Goal: Task Accomplishment & Management: Manage account settings

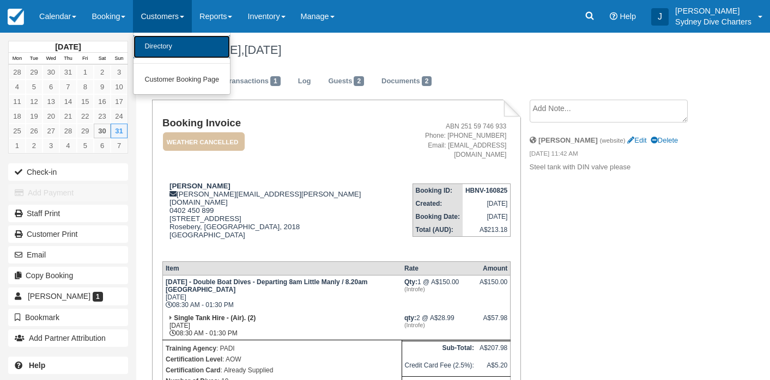
click at [169, 39] on link "Directory" at bounding box center [181, 46] width 96 height 23
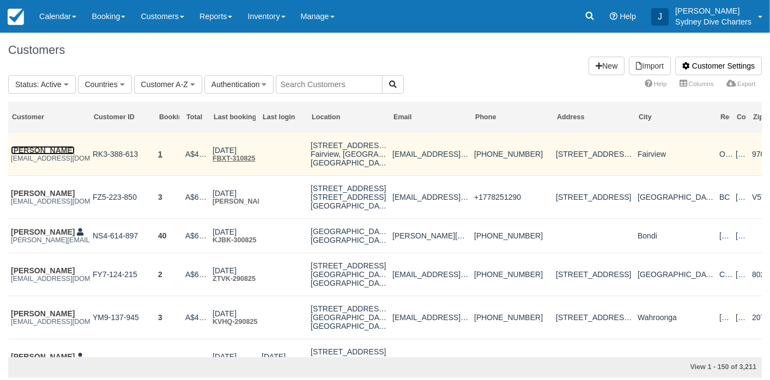
click at [36, 151] on link "[PERSON_NAME]" at bounding box center [43, 150] width 64 height 9
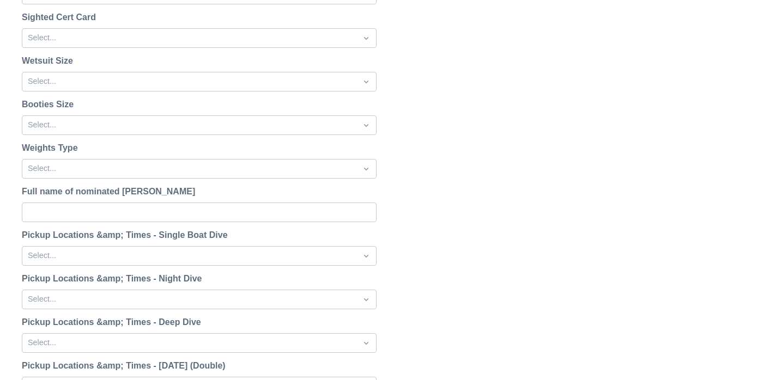
scroll to position [1381, 0]
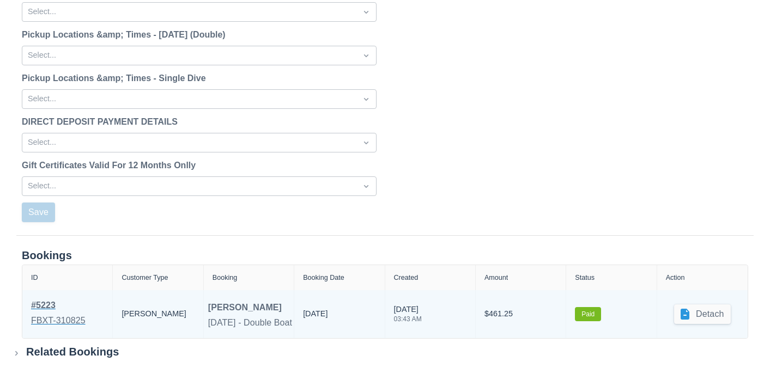
click at [53, 307] on div "# 5223" at bounding box center [58, 305] width 54 height 13
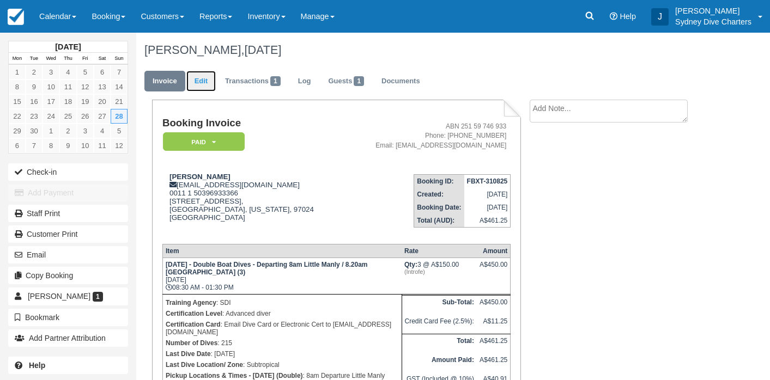
click at [211, 78] on link "Edit" at bounding box center [200, 81] width 29 height 21
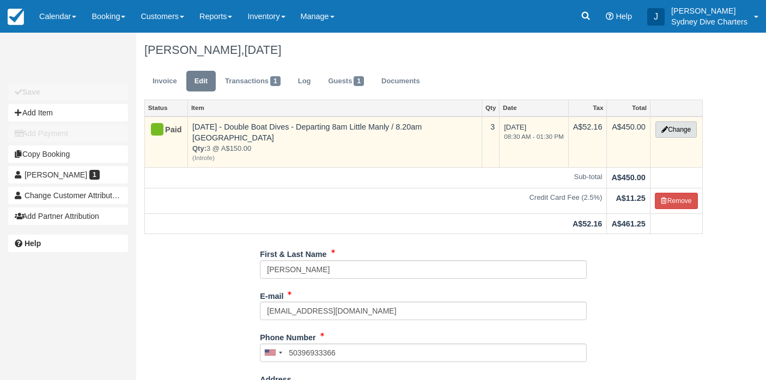
click at [672, 127] on button "Change" at bounding box center [675, 129] width 41 height 16
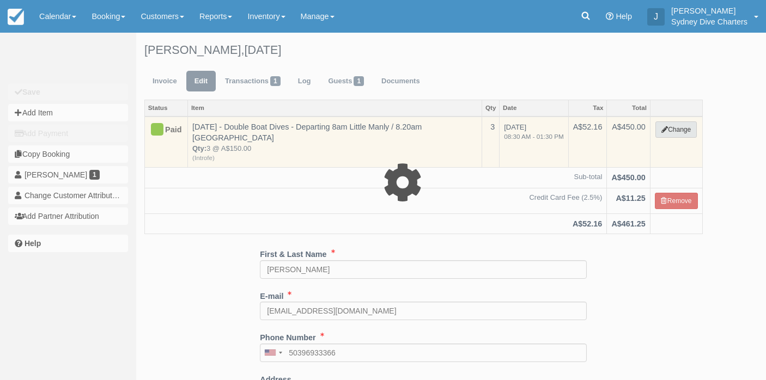
select select "2"
type input "450.00"
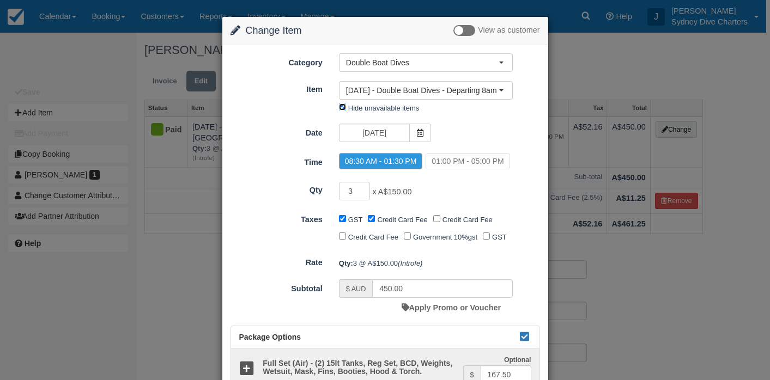
click at [342, 107] on input "Hide unavailable items" at bounding box center [342, 106] width 7 height 7
checkbox input "false"
click at [447, 86] on span "Sunday - Double Boat Dives - Departing 8am Little Manly / 8.20am Rose Bay (8)" at bounding box center [422, 90] width 152 height 11
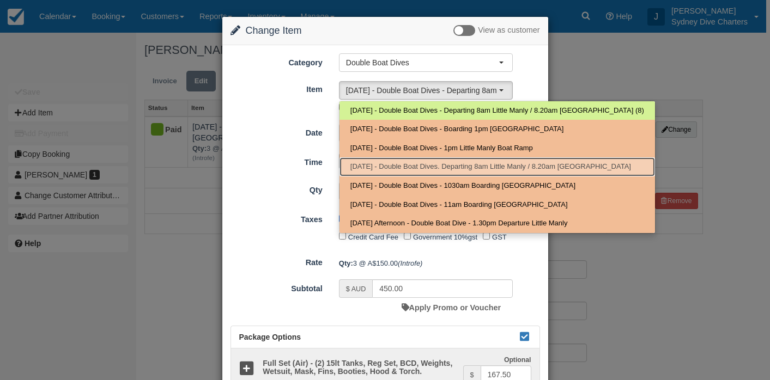
click at [414, 165] on span "Saturday - Double Boat Dives. Departing 8am Little Manly / 8.20am Rose Bay" at bounding box center [490, 167] width 280 height 10
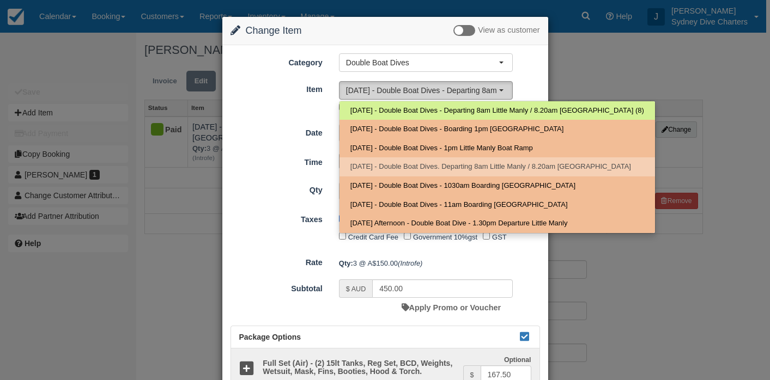
select select "19"
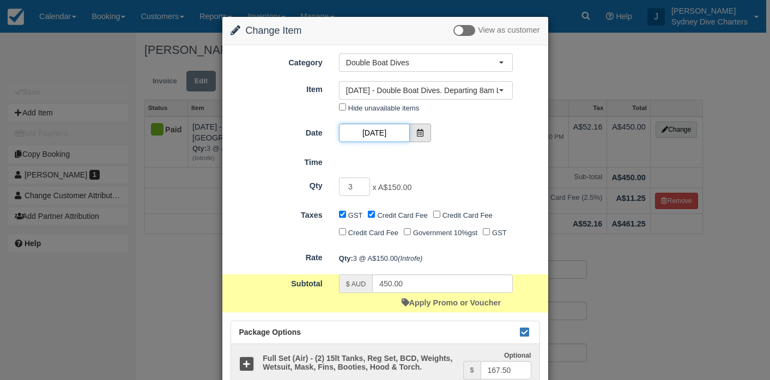
click at [399, 137] on input "28/09/2025" at bounding box center [374, 133] width 71 height 19
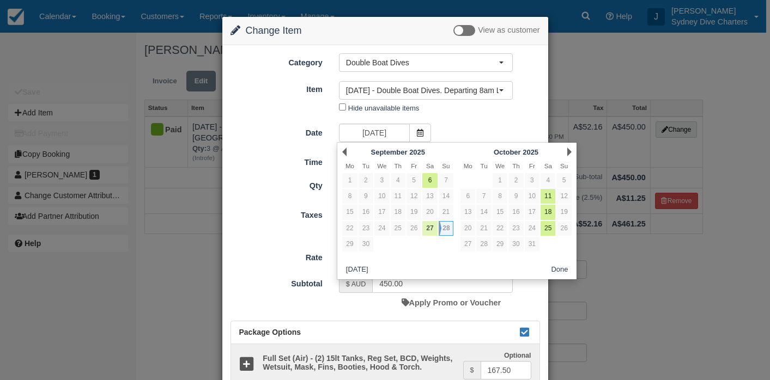
click at [428, 228] on link "27" at bounding box center [429, 228] width 15 height 15
type input "27/09/2025"
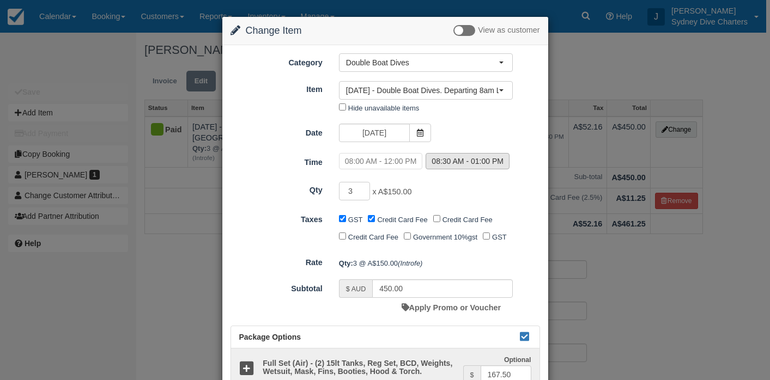
click at [490, 163] on label "08:30 AM - 01:00 PM" at bounding box center [467, 161] width 84 height 16
radio input "true"
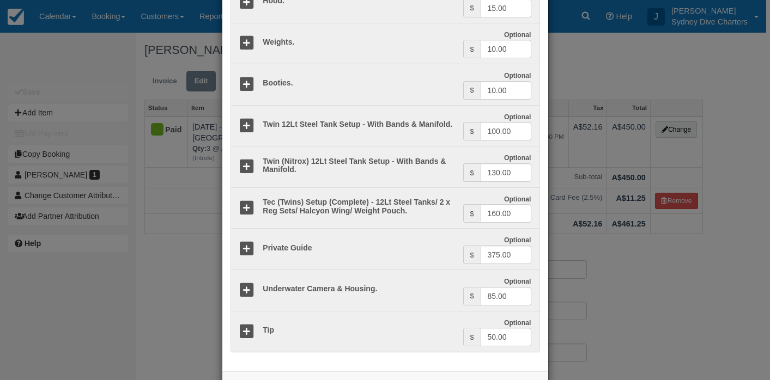
scroll to position [1252, 0]
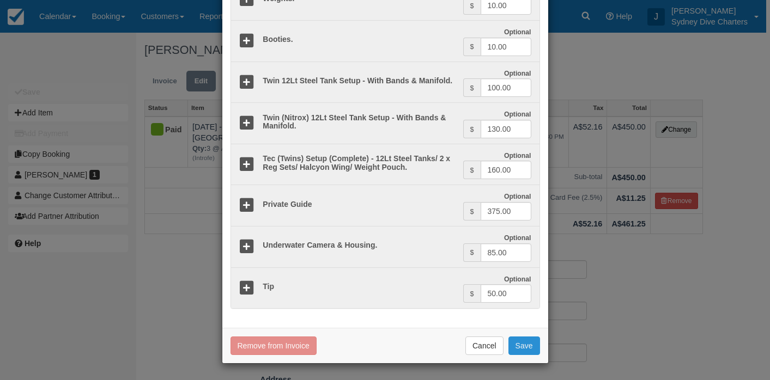
click at [521, 344] on button "Save" at bounding box center [524, 346] width 32 height 19
checkbox input "false"
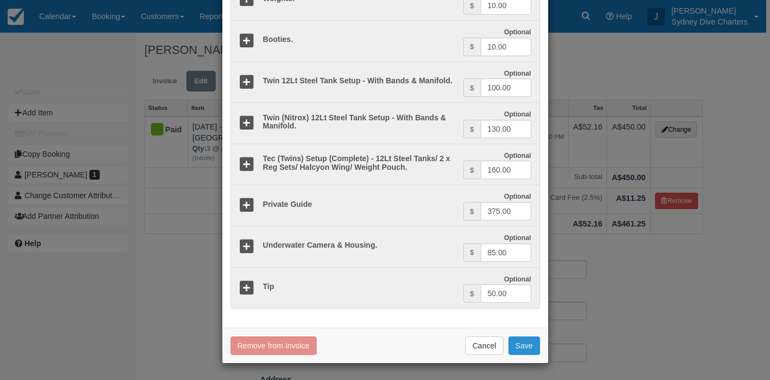
checkbox input "false"
click at [530, 348] on button "Save" at bounding box center [524, 346] width 32 height 19
checkbox input "false"
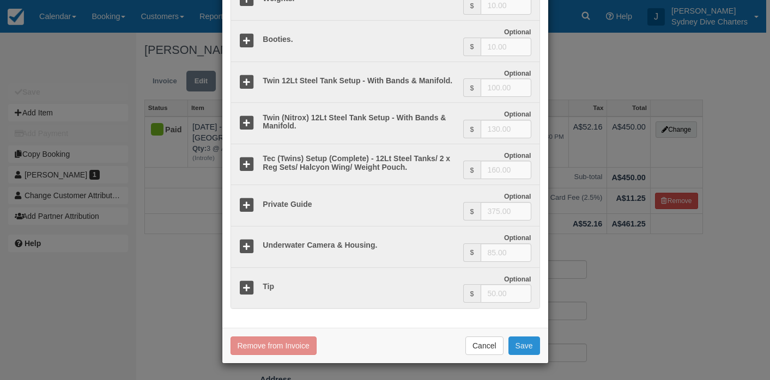
checkbox input "false"
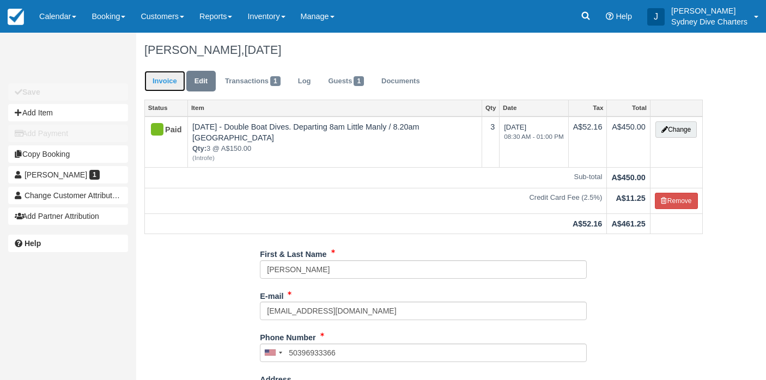
click at [154, 78] on link "Invoice" at bounding box center [164, 81] width 41 height 21
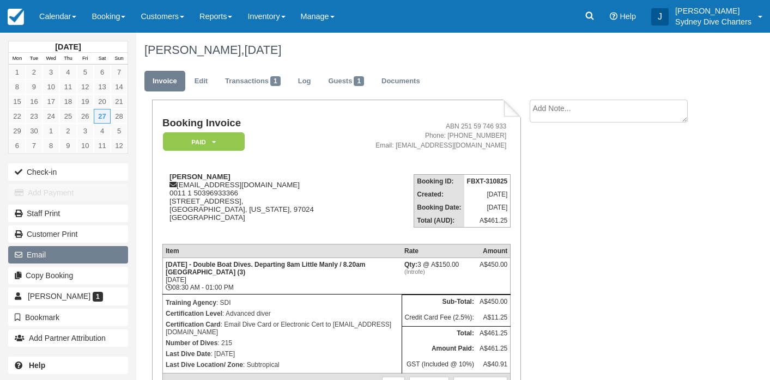
click at [49, 255] on button "Email" at bounding box center [68, 254] width 120 height 17
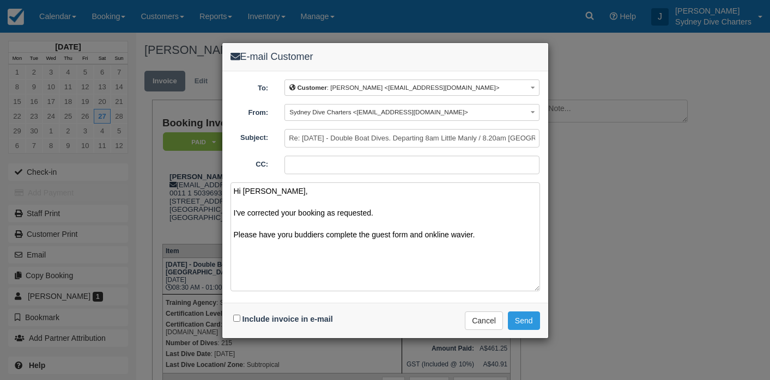
click at [431, 233] on textarea "Hi Jeff, I've corrected your booking as requested. Please have yoru buddiers co…" at bounding box center [384, 236] width 309 height 109
click at [286, 236] on textarea "Hi Jeff, I've corrected your booking as requested. Please have yoru buddiers co…" at bounding box center [384, 236] width 309 height 109
click at [316, 232] on textarea "Hi Jeff, I've corrected your booking as requested. Please have your buddiers co…" at bounding box center [384, 236] width 309 height 109
click at [290, 235] on textarea "Hi Jeff, I've corrected your booking as requested. Please have your buddys comp…" at bounding box center [384, 236] width 309 height 109
click at [330, 235] on textarea "Hi Jeff, I've corrected your booking as requested. Please have your dive buddys…" at bounding box center [384, 236] width 309 height 109
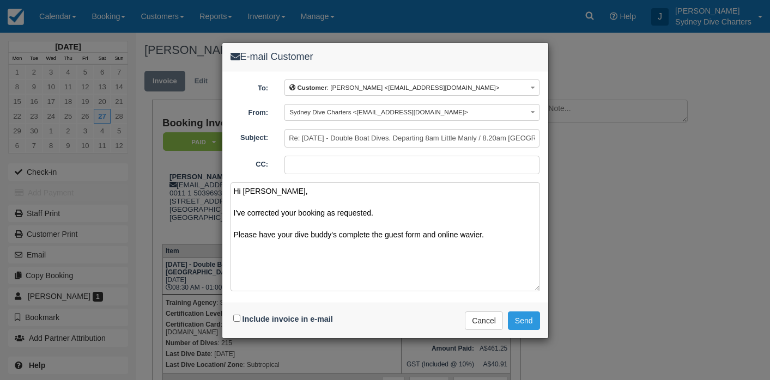
click at [481, 235] on textarea "Hi Jeff, I've corrected your booking as requested. Please have your dive buddy'…" at bounding box center [384, 236] width 309 height 109
click at [431, 235] on textarea "Hi Jeff, I've corrected your booking as requested. Please have your dive buddy'…" at bounding box center [384, 236] width 309 height 109
click at [483, 235] on textarea "Hi Jeff, I've corrected your booking as requested. Please have your dive buddy'…" at bounding box center [384, 236] width 309 height 109
click at [494, 233] on textarea "Hi Jeff, I've corrected your booking as requested. Please have your dive buddy'…" at bounding box center [384, 236] width 309 height 109
click at [285, 244] on textarea "Hi Jeff, I've corrected your booking as requested. Please have your dive buddy'…" at bounding box center [384, 236] width 309 height 109
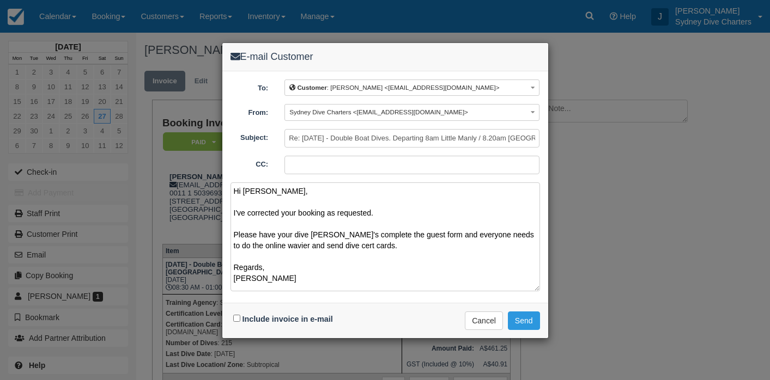
scroll to position [3, 0]
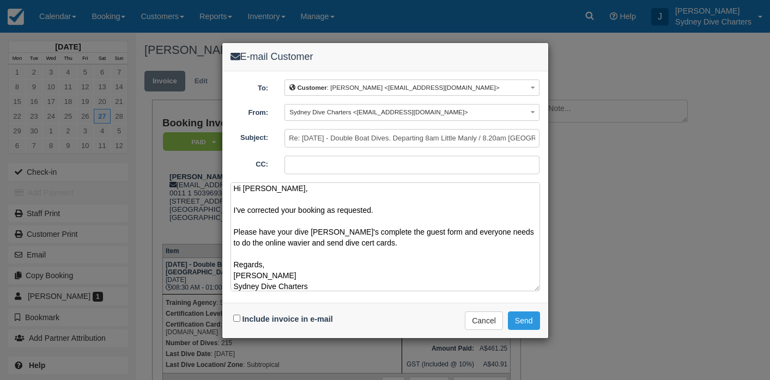
type textarea "Hi Jeff, I've corrected your booking as requested. Please have your dive buddy'…"
click at [235, 315] on input "Include invoice in e-mail" at bounding box center [236, 318] width 7 height 7
checkbox input "true"
click at [236, 274] on textarea "Hi Jeff, I've corrected your booking as requested. Please have your dive buddy'…" at bounding box center [384, 236] width 309 height 109
type textarea "Hi Jeff, I've corrected your booking as requested. Please have your dive buddy'…"
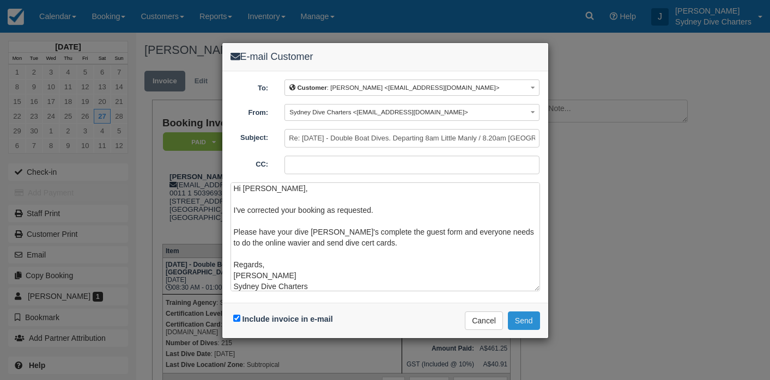
click at [516, 316] on button "Send" at bounding box center [524, 321] width 32 height 19
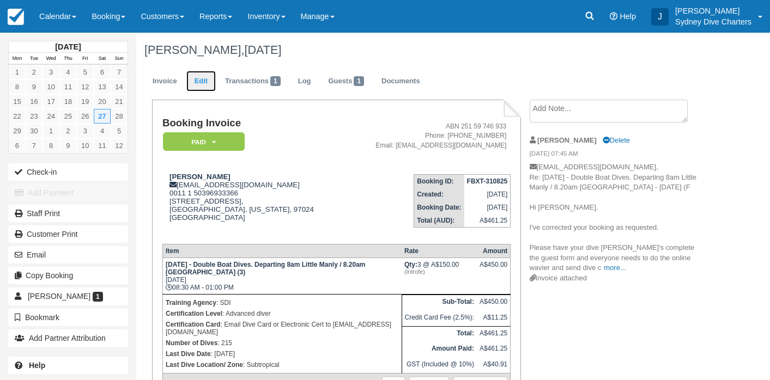
click at [207, 78] on link "Edit" at bounding box center [200, 81] width 29 height 21
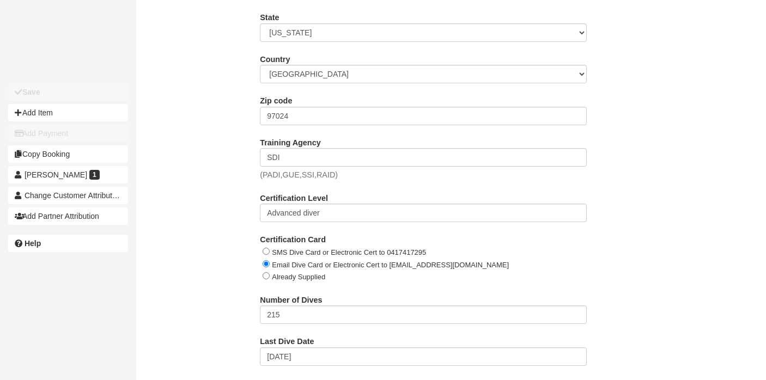
scroll to position [448, 0]
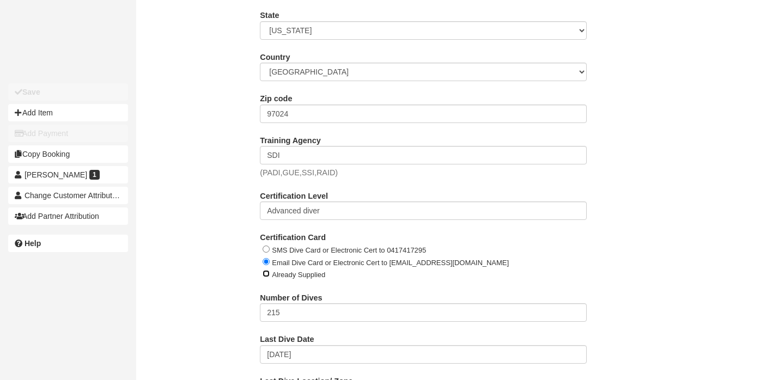
click at [265, 270] on input "Already Supplied" at bounding box center [266, 273] width 7 height 7
radio input "true"
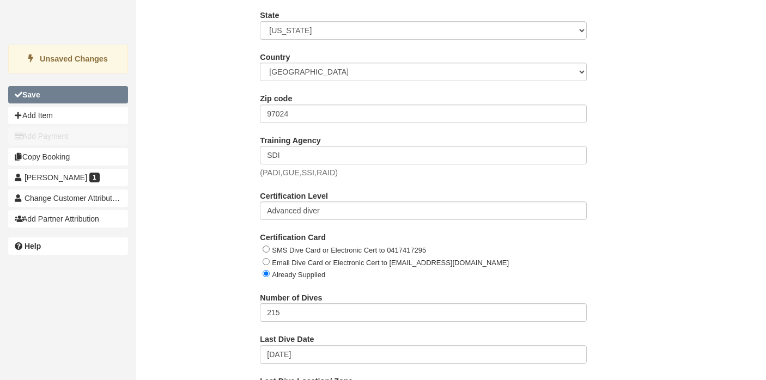
click at [76, 97] on button "Save" at bounding box center [68, 94] width 120 height 17
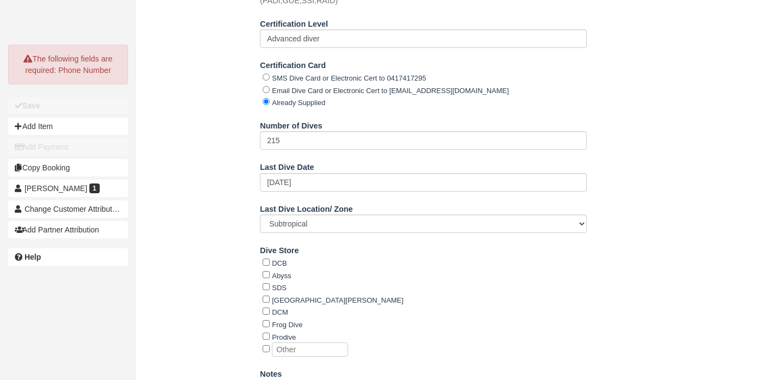
scroll to position [792, 0]
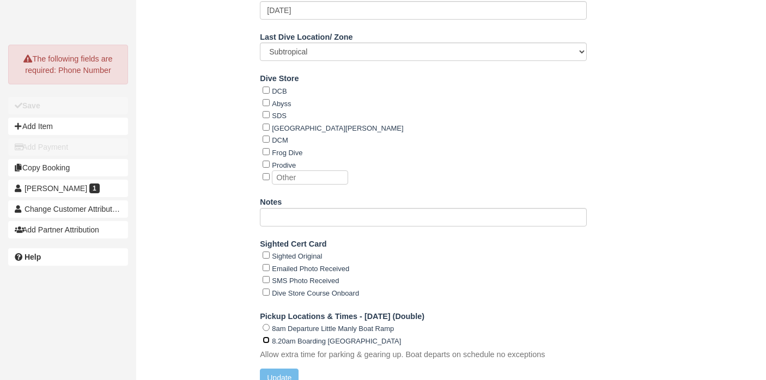
click at [265, 337] on input "8.20am Boarding Rose Bay Public Wharf" at bounding box center [266, 340] width 7 height 7
radio input "true"
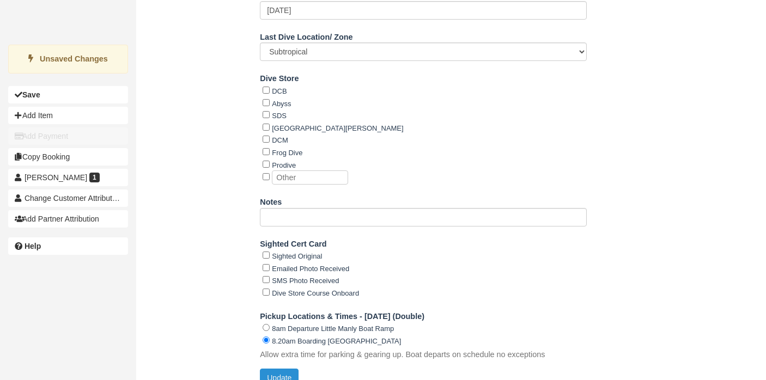
click at [274, 369] on button "Update" at bounding box center [279, 378] width 39 height 19
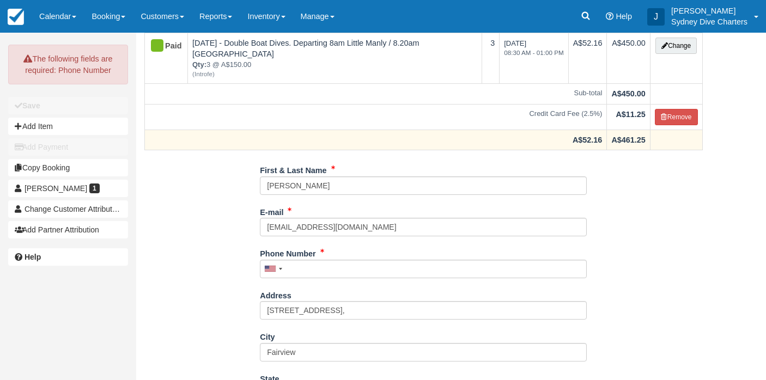
scroll to position [94, 0]
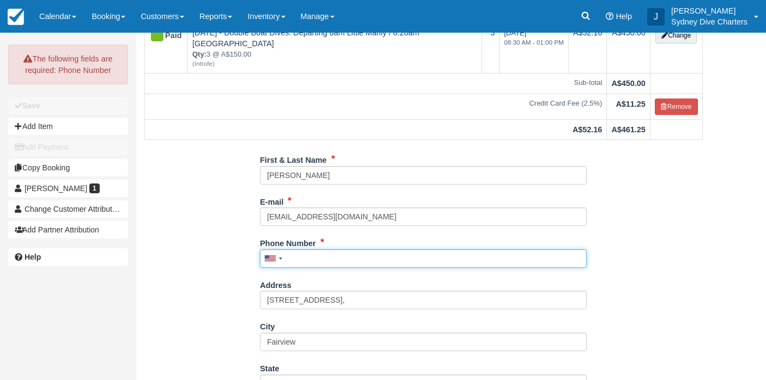
click at [301, 249] on input "Phone Number" at bounding box center [423, 258] width 327 height 19
paste input "+150396933366"
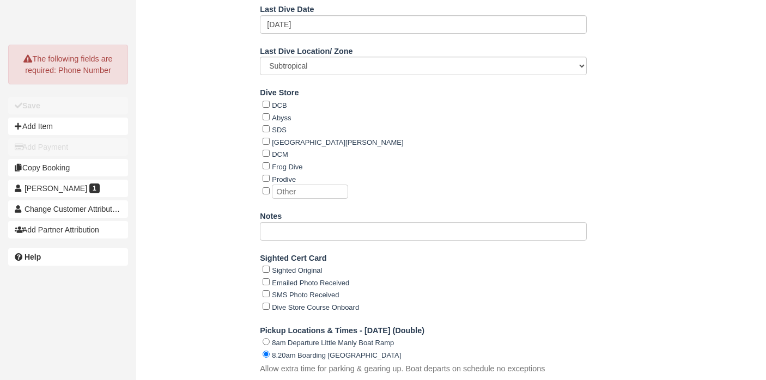
scroll to position [792, 0]
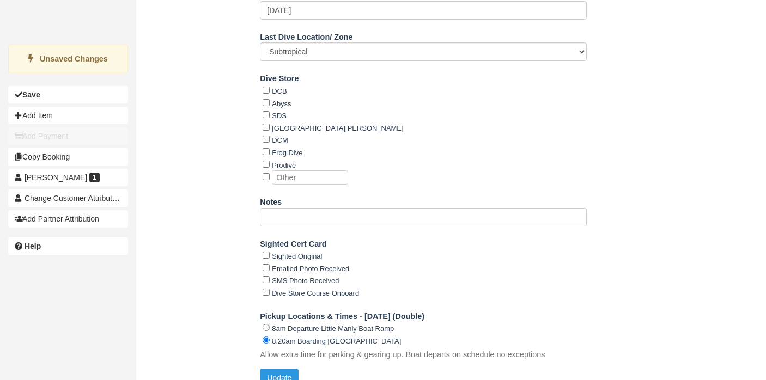
click at [283, 352] on div "Pickup Locations & Times - Saturday (Double) 8am Departure Little Manly Boat Ra…" at bounding box center [423, 338] width 327 height 62
click at [284, 369] on button "Update" at bounding box center [279, 378] width 39 height 19
type input "+150396933366"
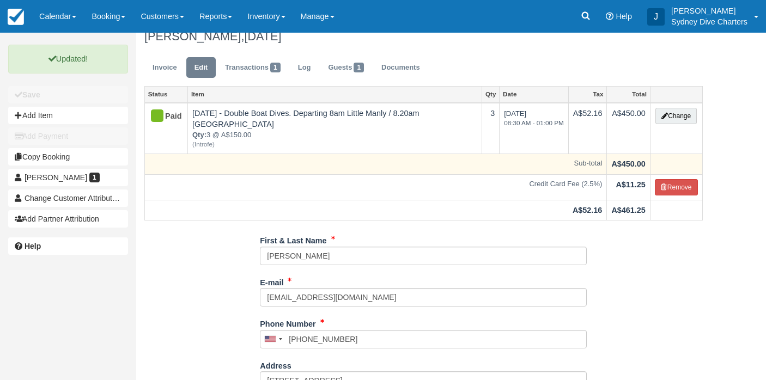
scroll to position [0, 0]
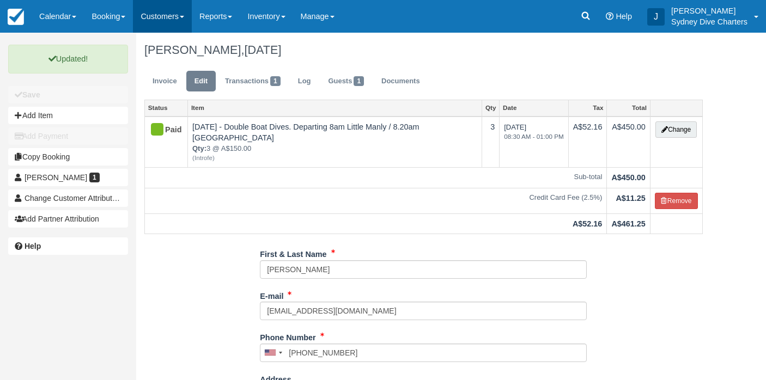
click at [171, 15] on link "Customers" at bounding box center [162, 16] width 59 height 33
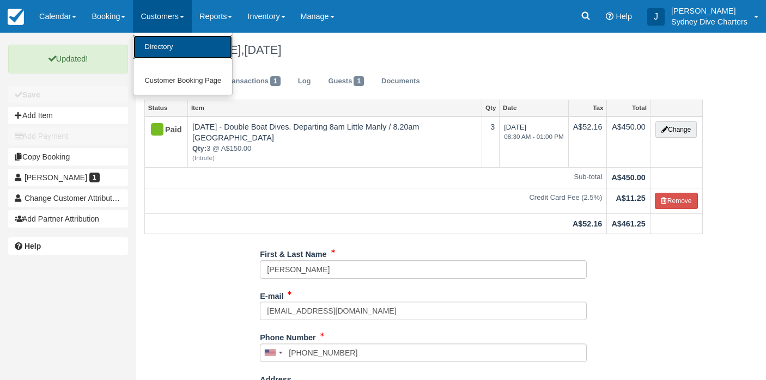
click at [165, 38] on link "Directory" at bounding box center [182, 46] width 99 height 23
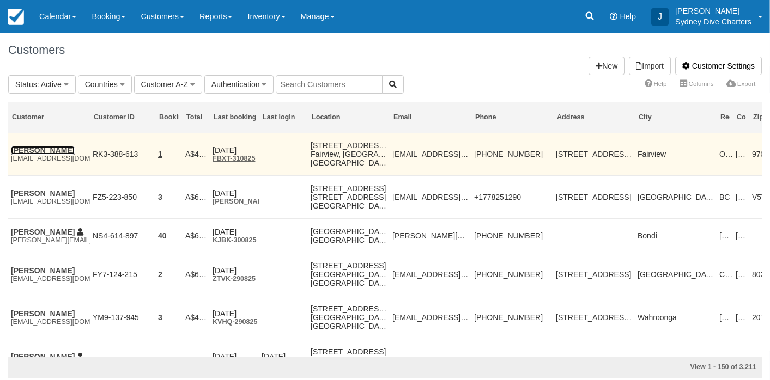
click at [41, 148] on link "[PERSON_NAME]" at bounding box center [43, 150] width 64 height 9
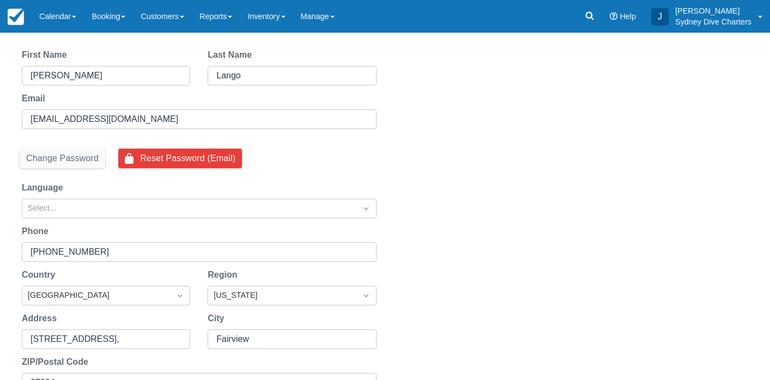
scroll to position [97, 0]
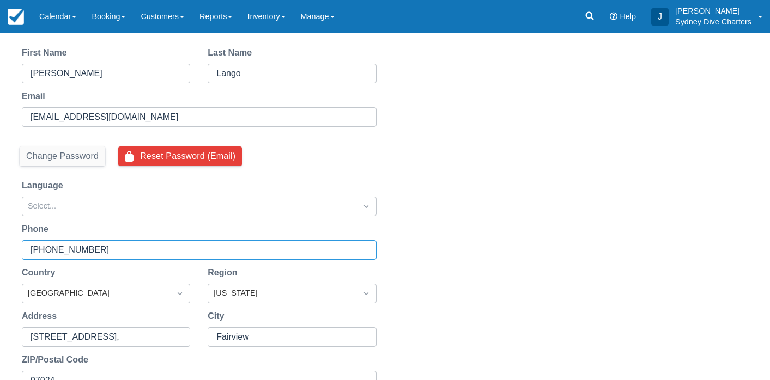
drag, startPoint x: 116, startPoint y: 248, endPoint x: 29, endPoint y: 246, distance: 86.6
click at [29, 246] on div "[PHONE_NUMBER]" at bounding box center [199, 250] width 355 height 20
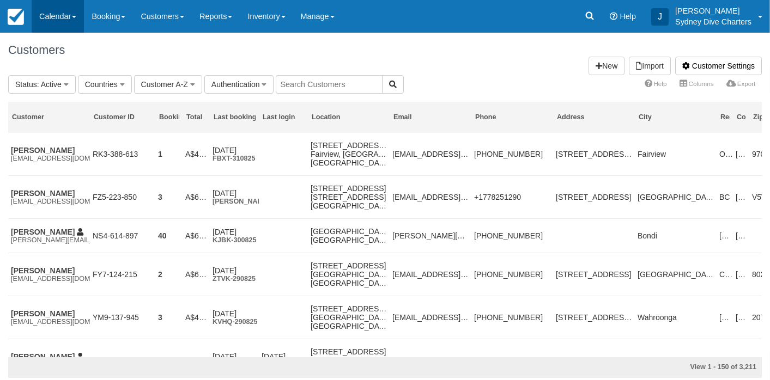
click at [63, 16] on link "Calendar" at bounding box center [58, 16] width 52 height 33
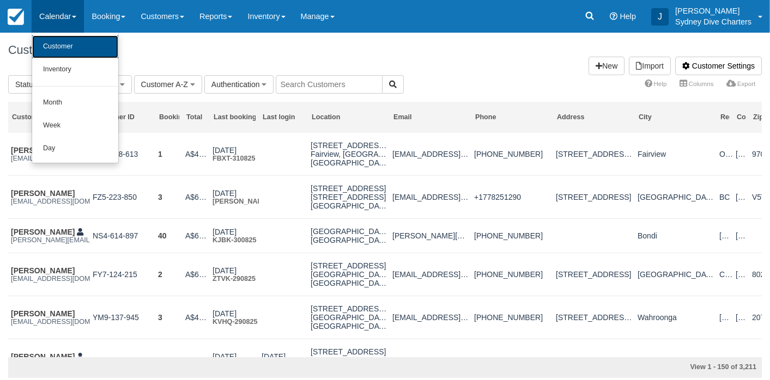
click at [64, 51] on link "Customer" at bounding box center [75, 46] width 86 height 23
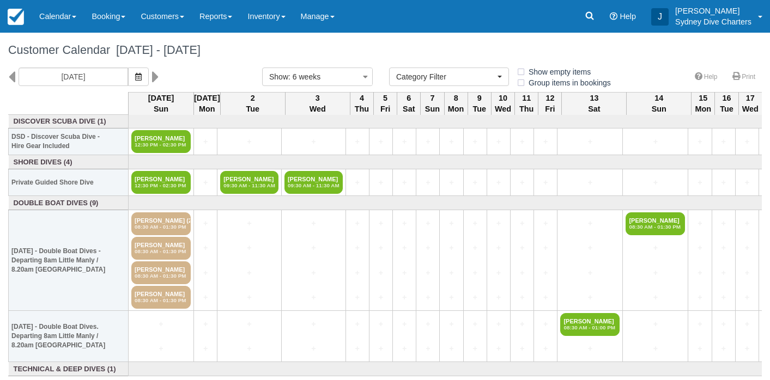
select select
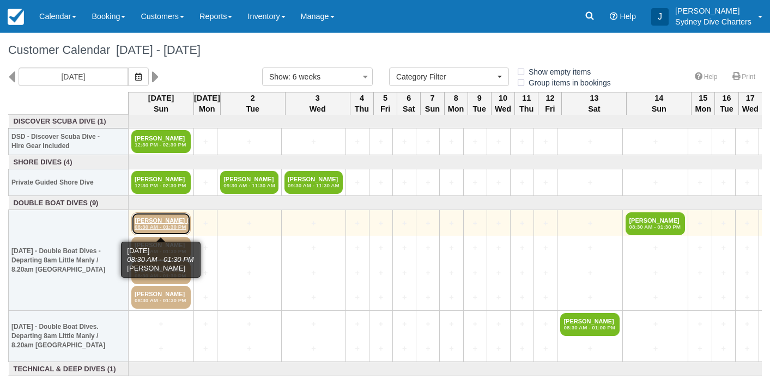
click at [149, 223] on link "[PERSON_NAME] (2) 08:30 AM - 01:30 PM" at bounding box center [160, 223] width 59 height 23
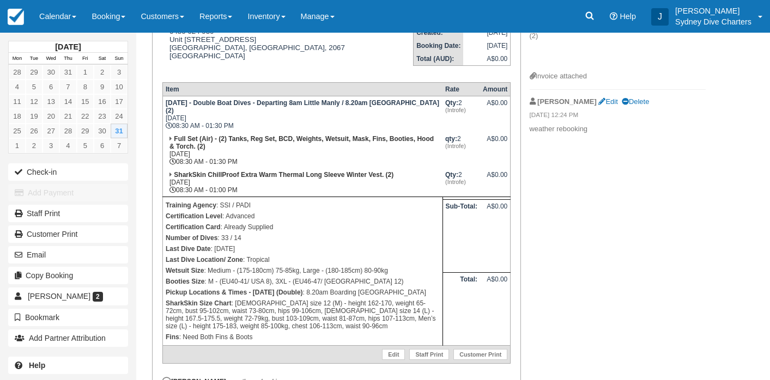
scroll to position [161, 0]
